Goal: Information Seeking & Learning: Learn about a topic

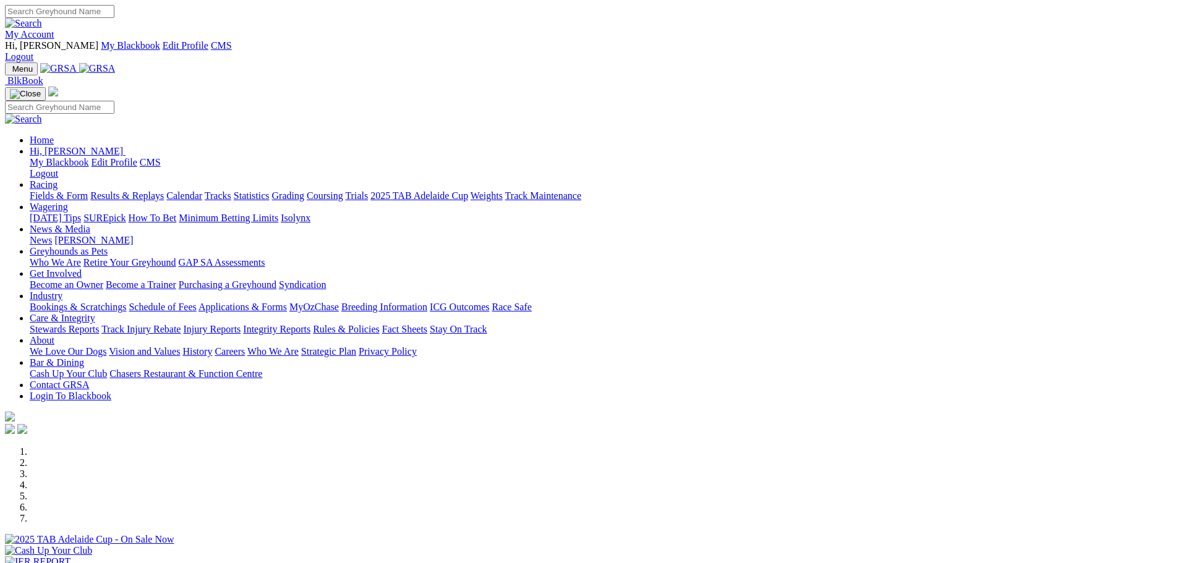
click at [90, 224] on link "News & Media" at bounding box center [60, 229] width 61 height 11
click at [52, 235] on link "News" at bounding box center [41, 240] width 22 height 11
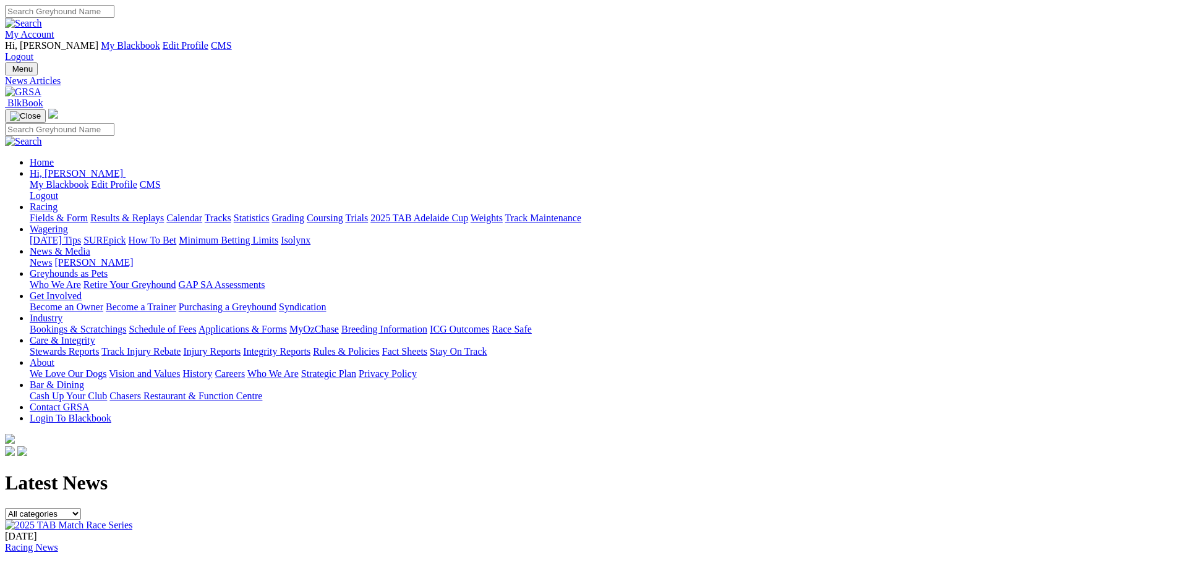
click at [81, 508] on select "All categories Racing News Media Releases Features Club News Stewards News Welf…" at bounding box center [43, 514] width 76 height 12
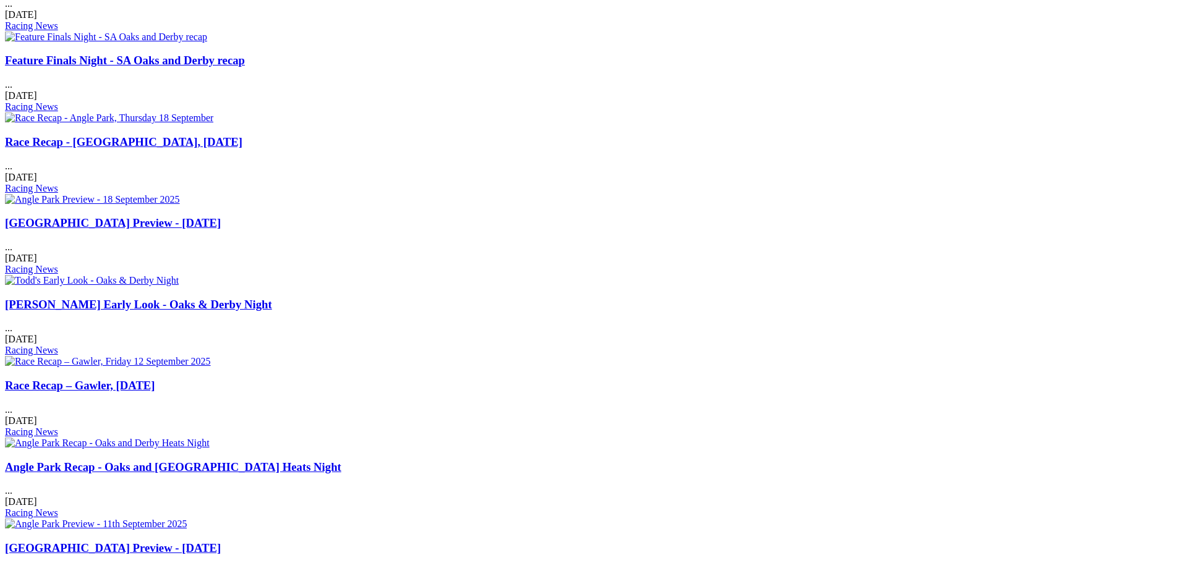
scroll to position [928, 0]
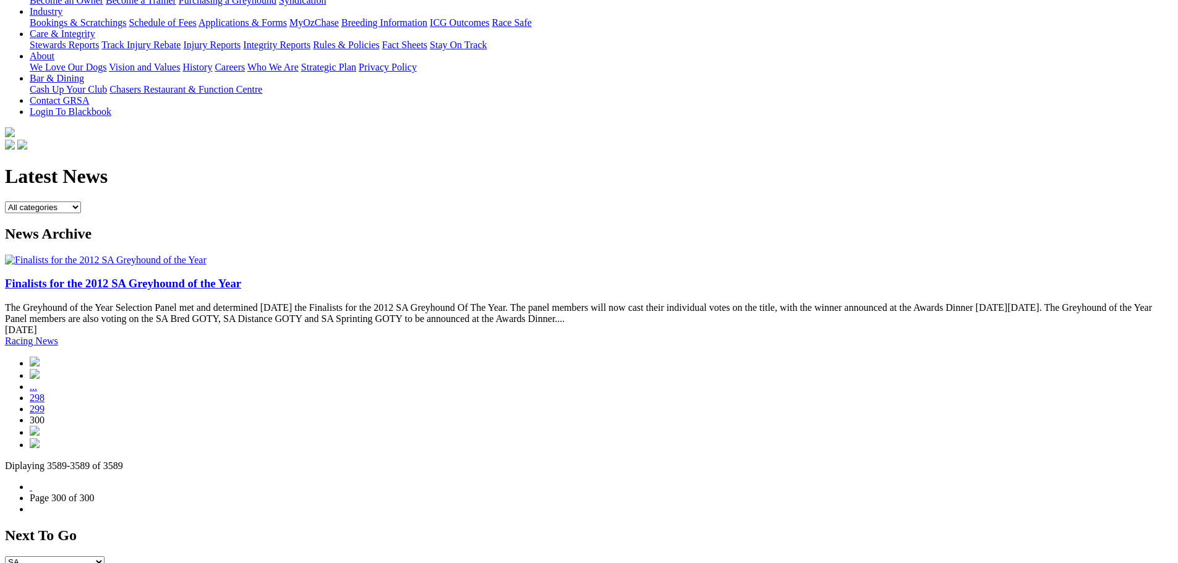
scroll to position [371, 0]
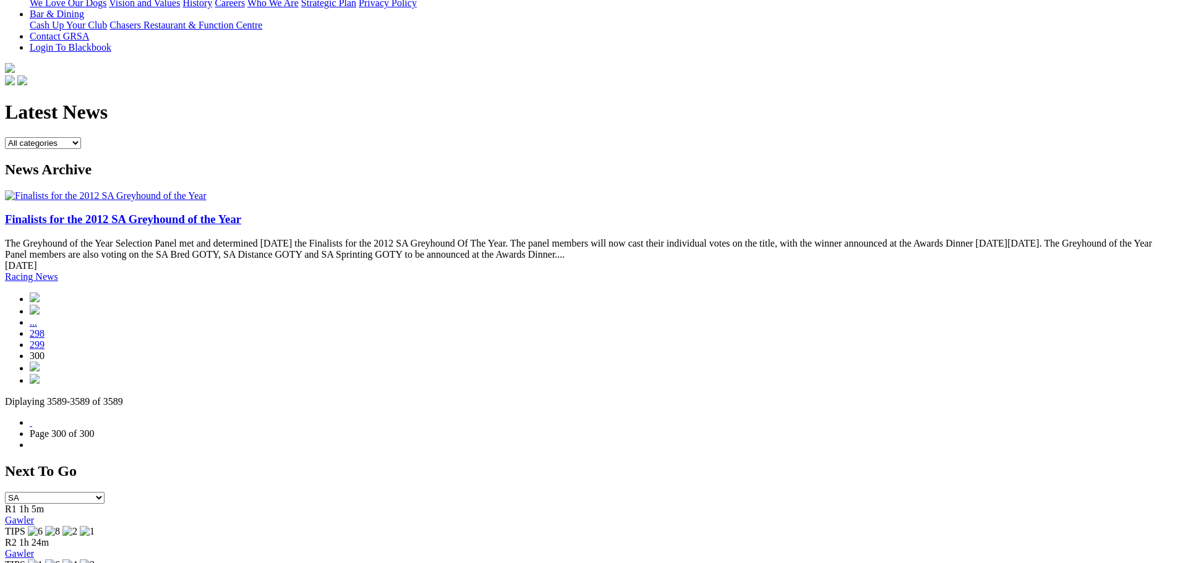
click at [45, 328] on link "298" at bounding box center [37, 333] width 15 height 11
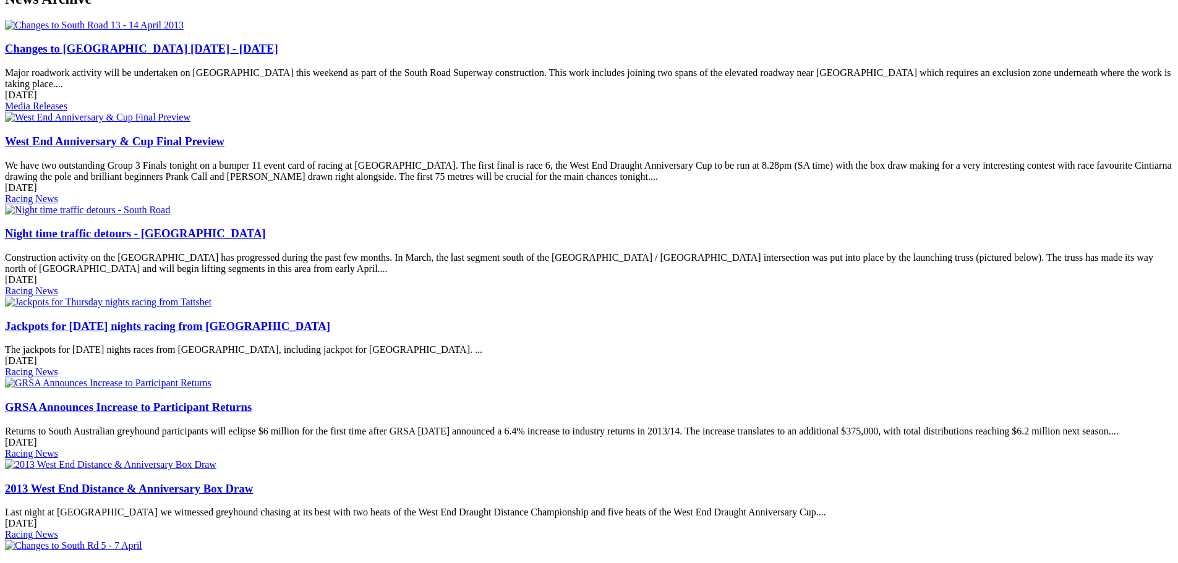
scroll to position [804, 0]
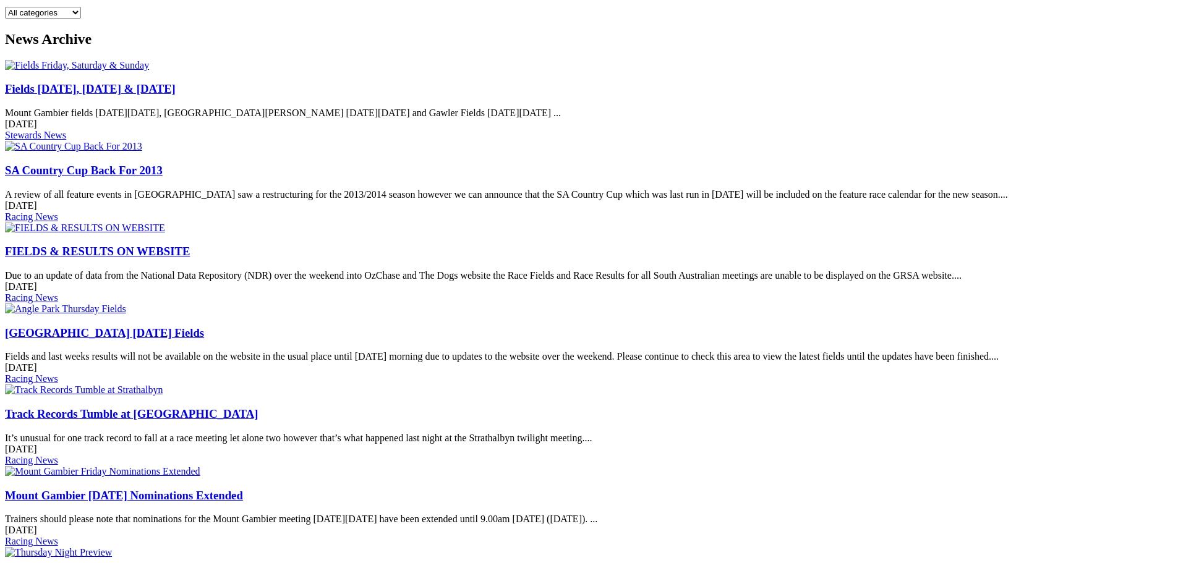
scroll to position [804, 0]
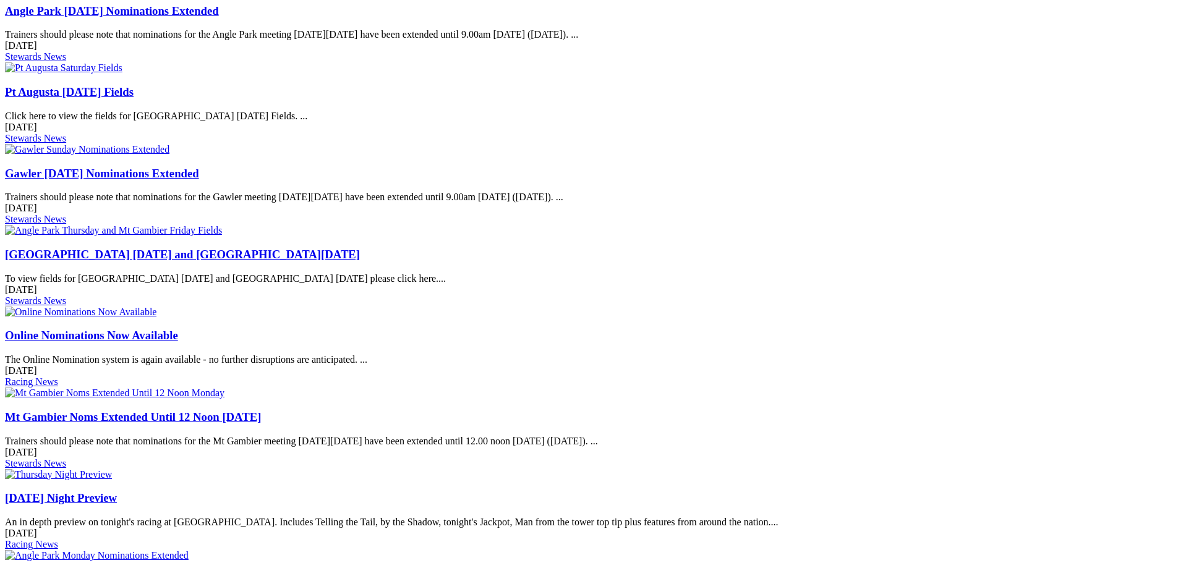
scroll to position [680, 0]
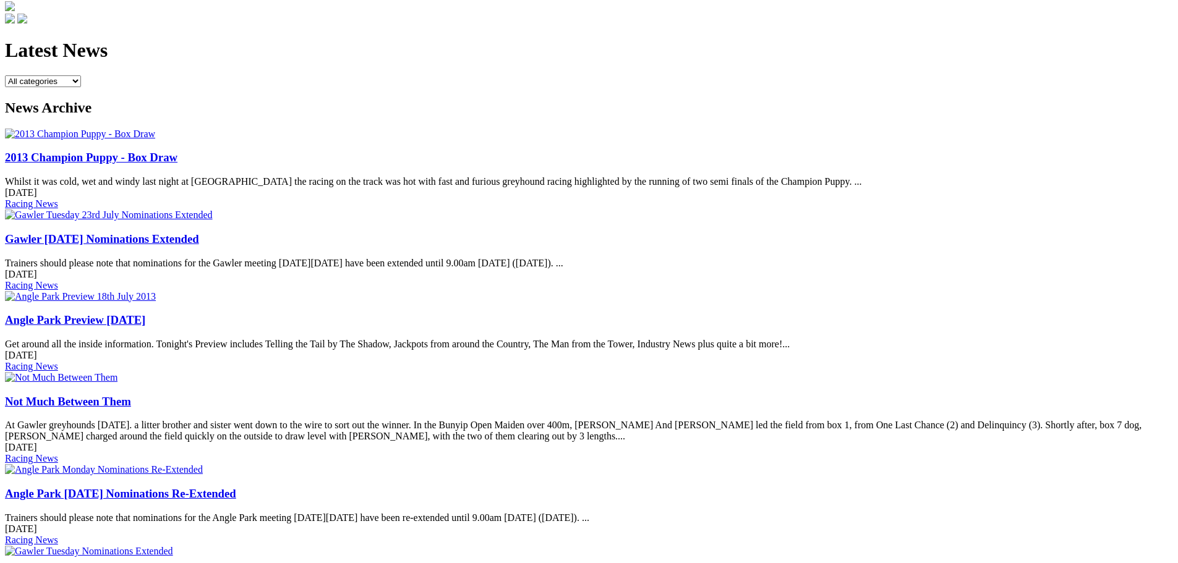
scroll to position [804, 0]
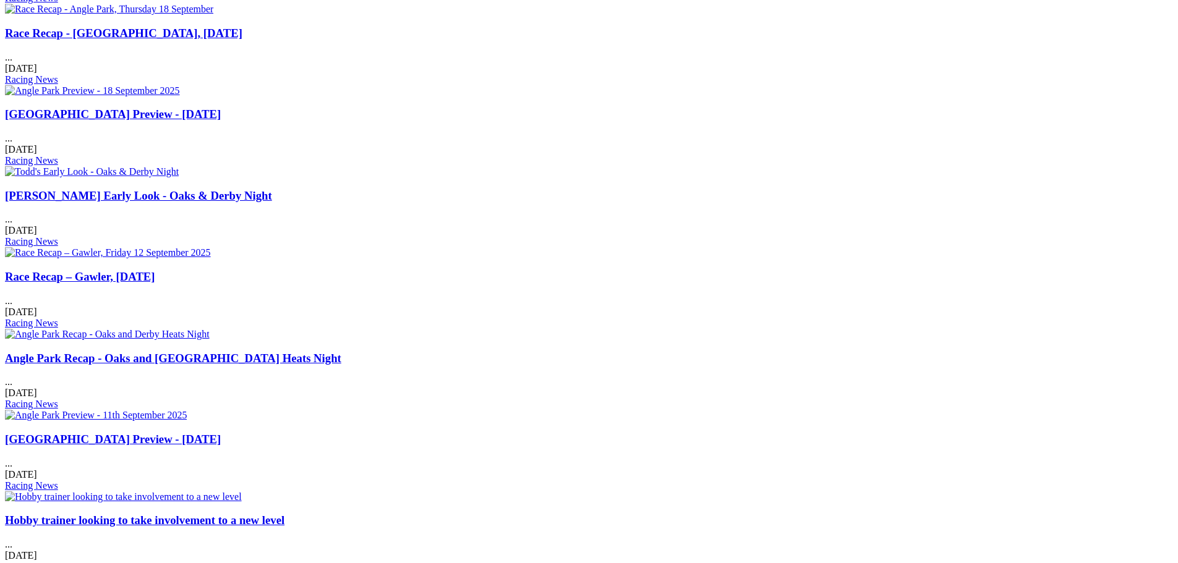
scroll to position [804, 0]
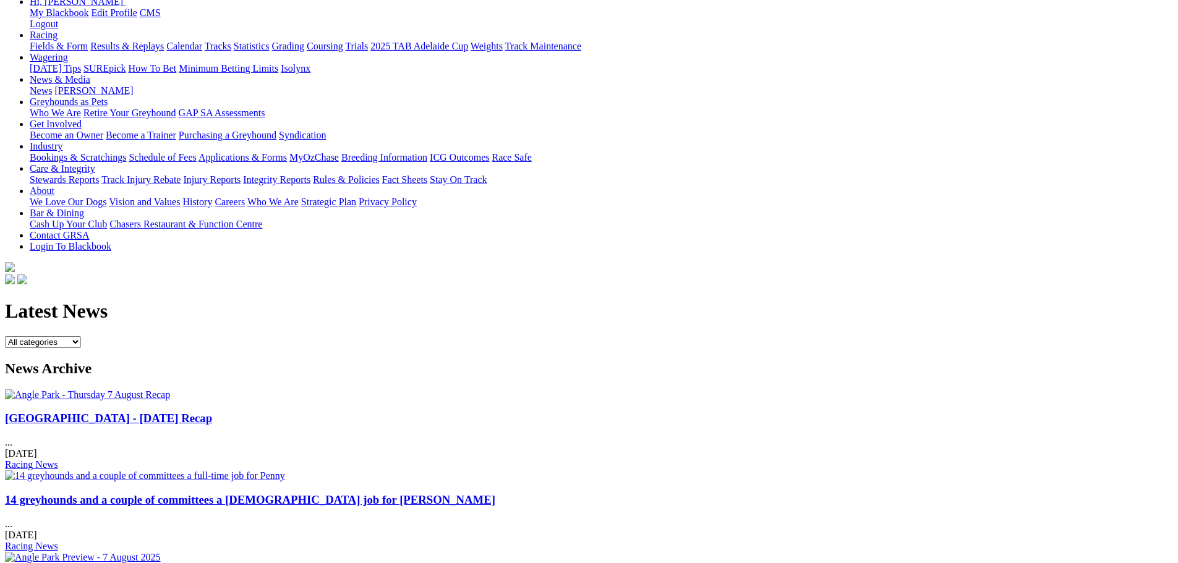
scroll to position [495, 0]
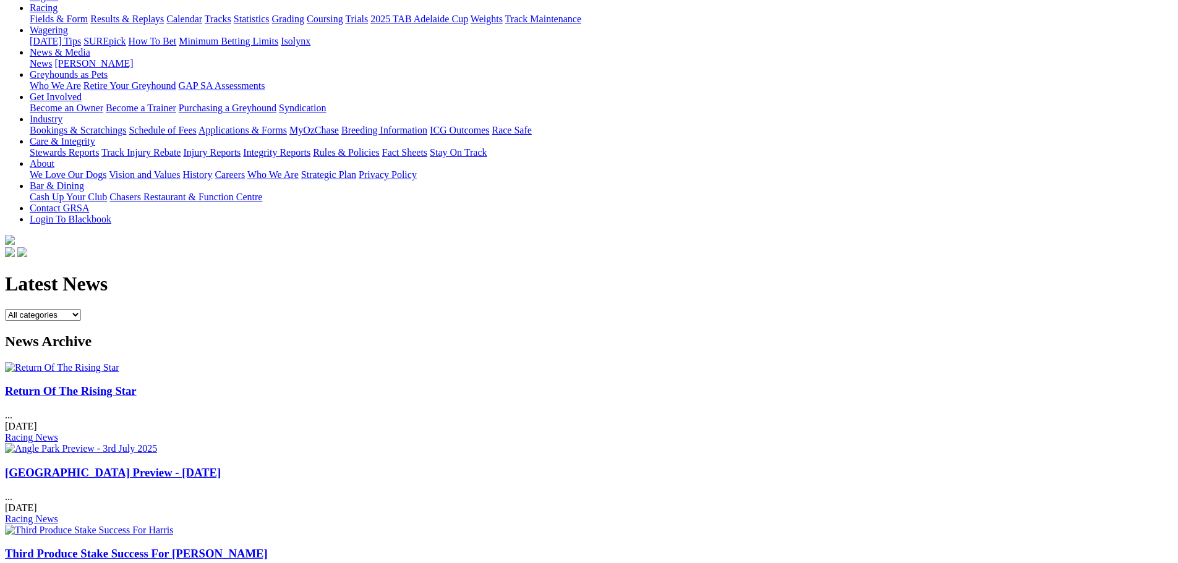
scroll to position [557, 0]
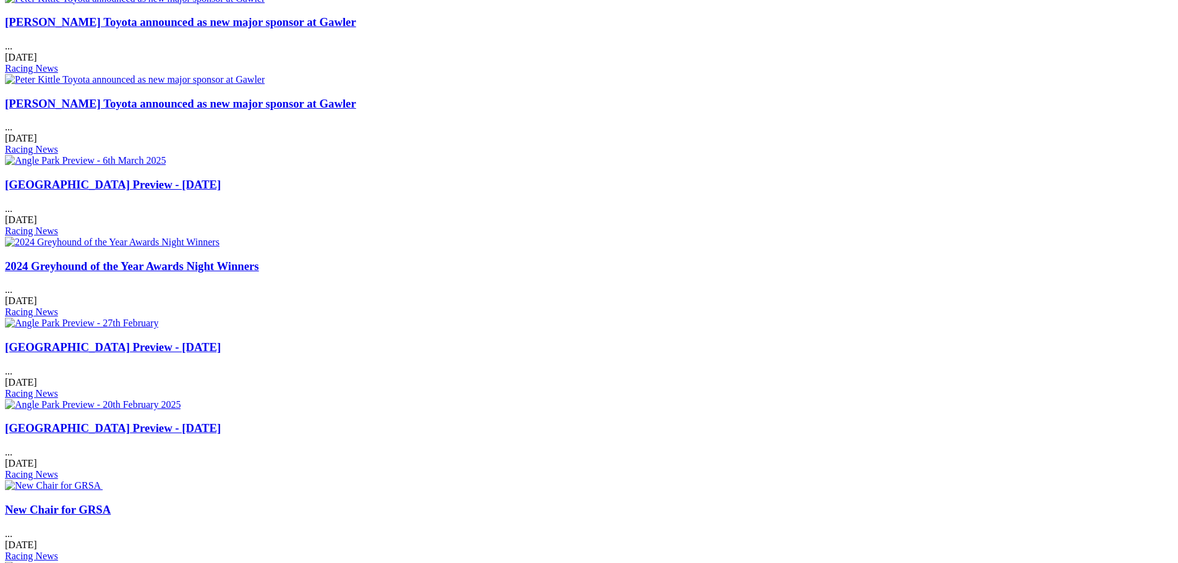
scroll to position [742, 0]
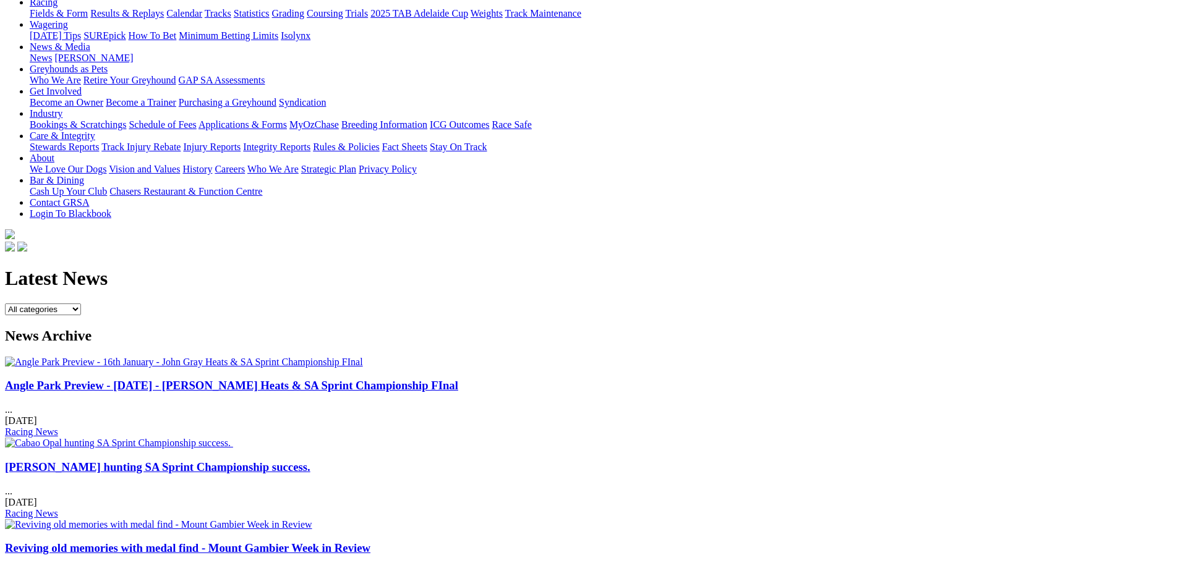
scroll to position [557, 0]
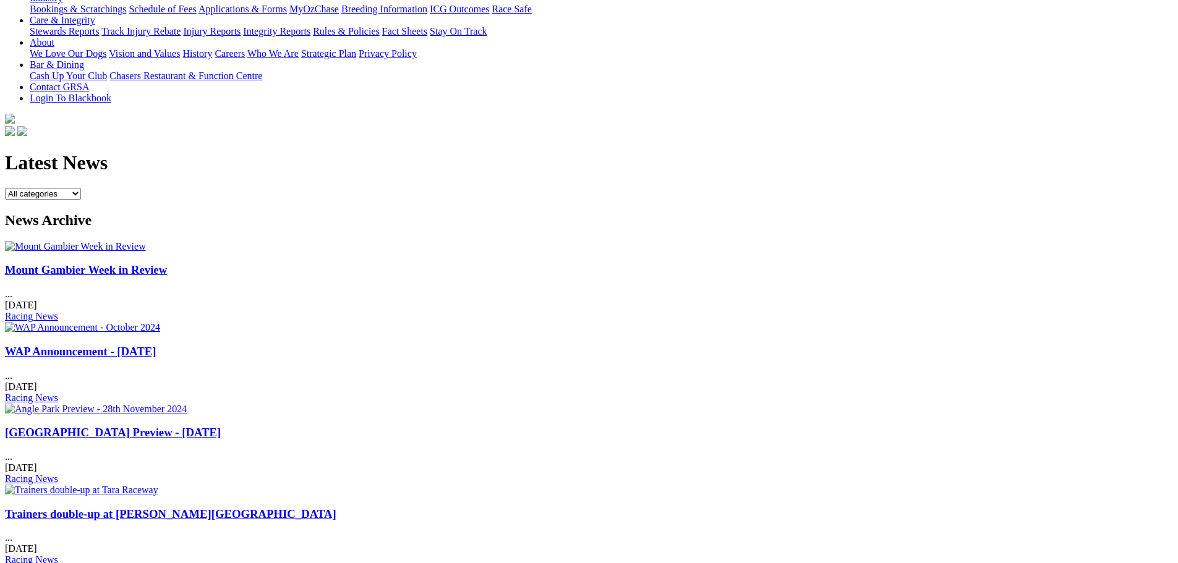
scroll to position [618, 0]
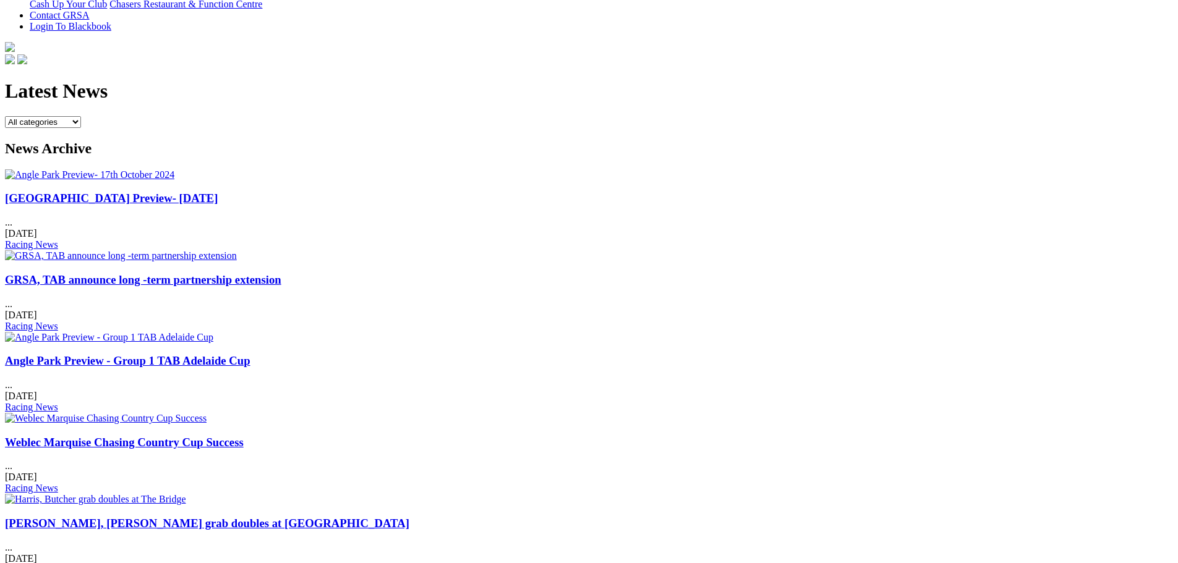
scroll to position [557, 0]
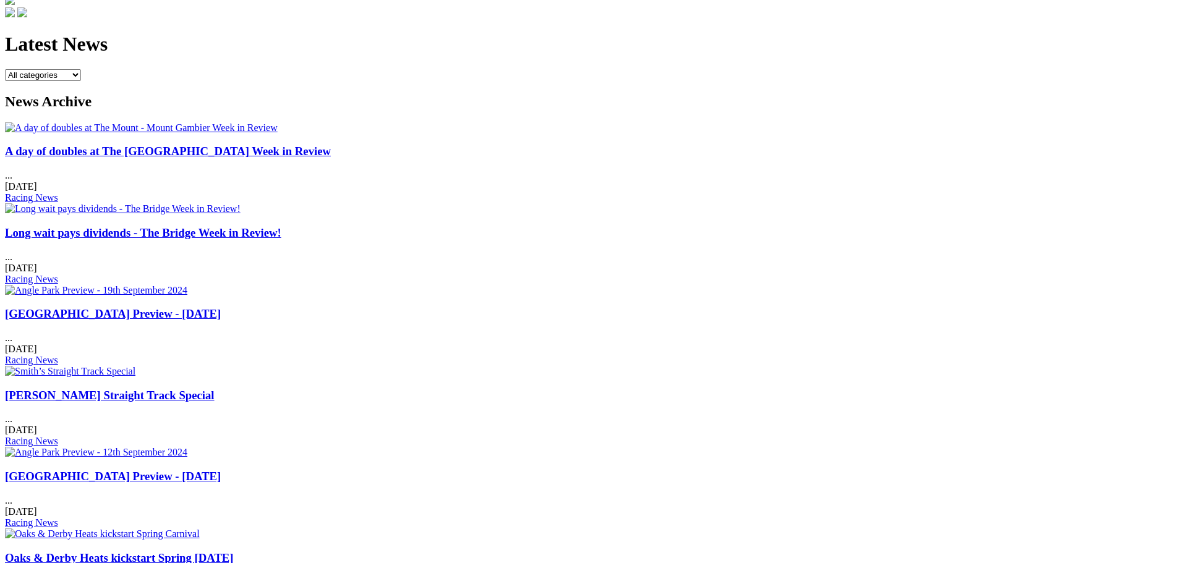
scroll to position [495, 0]
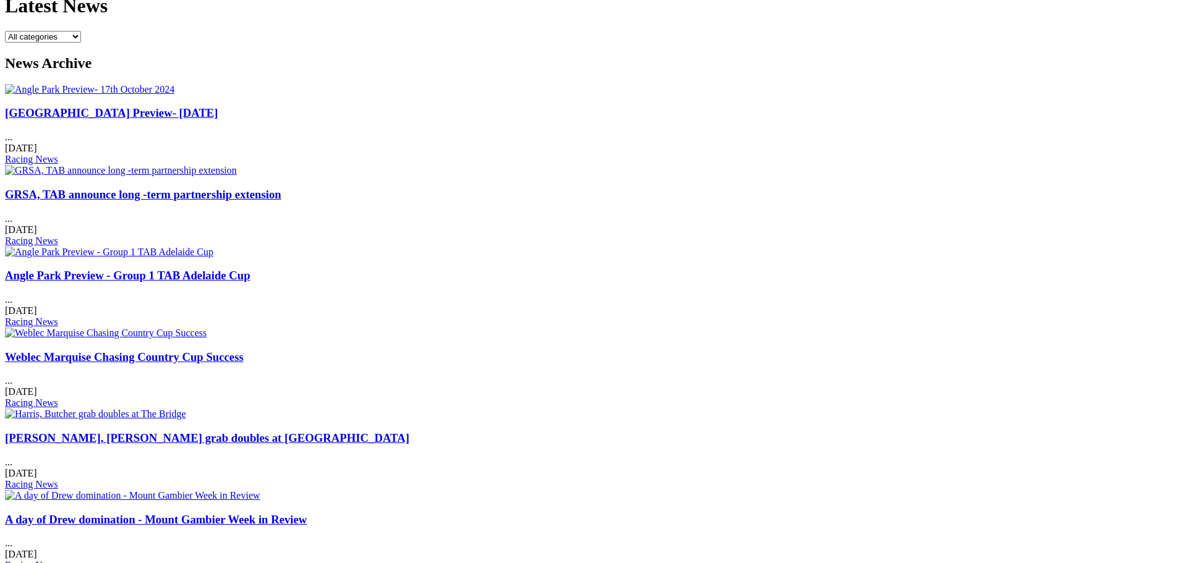
scroll to position [495, 0]
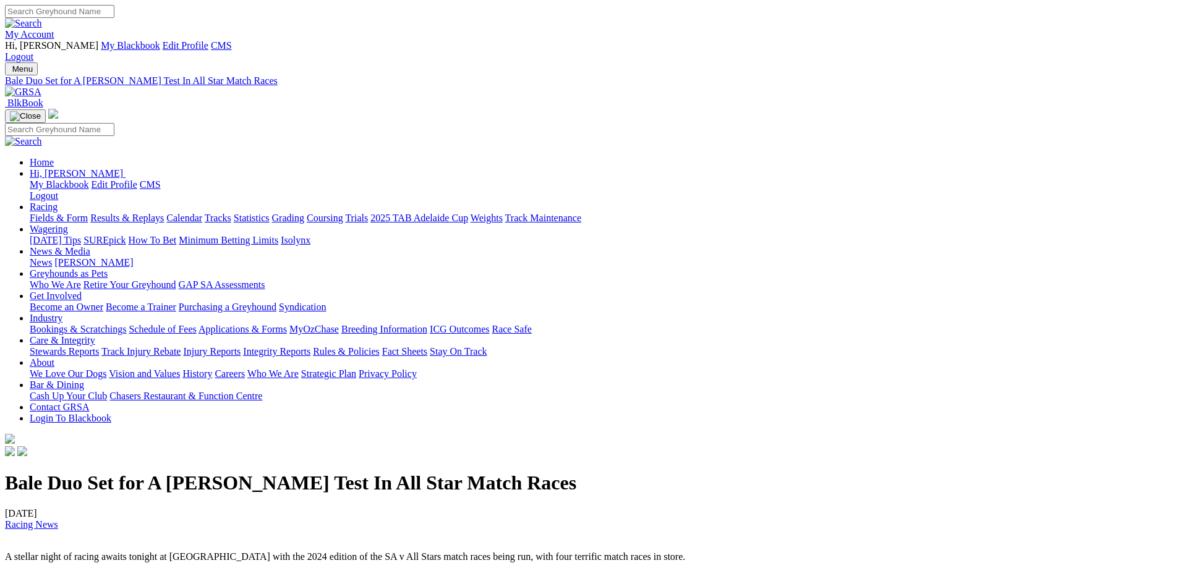
click at [41, 87] on img at bounding box center [23, 92] width 36 height 11
